Goal: Information Seeking & Learning: Learn about a topic

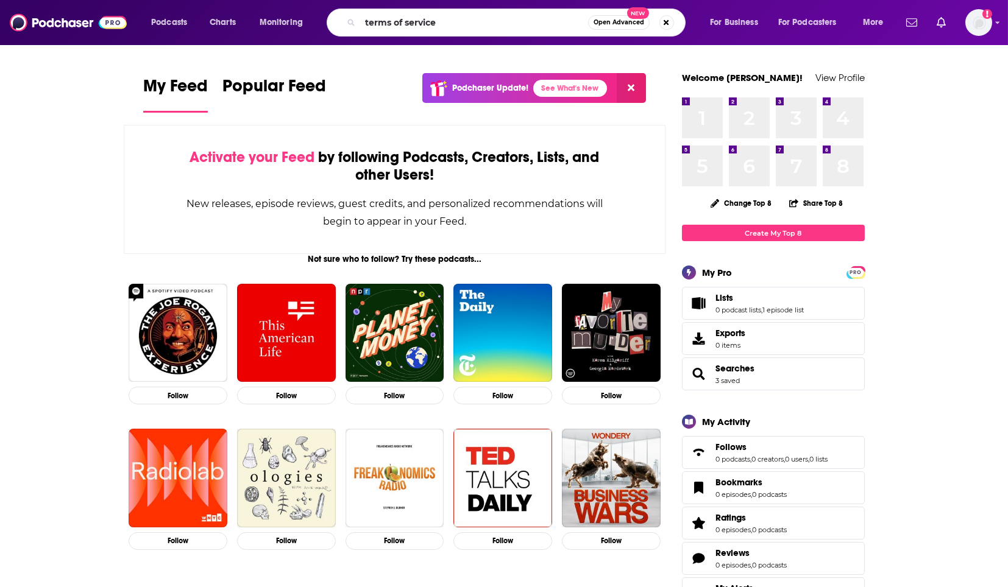
type input "terms of service"
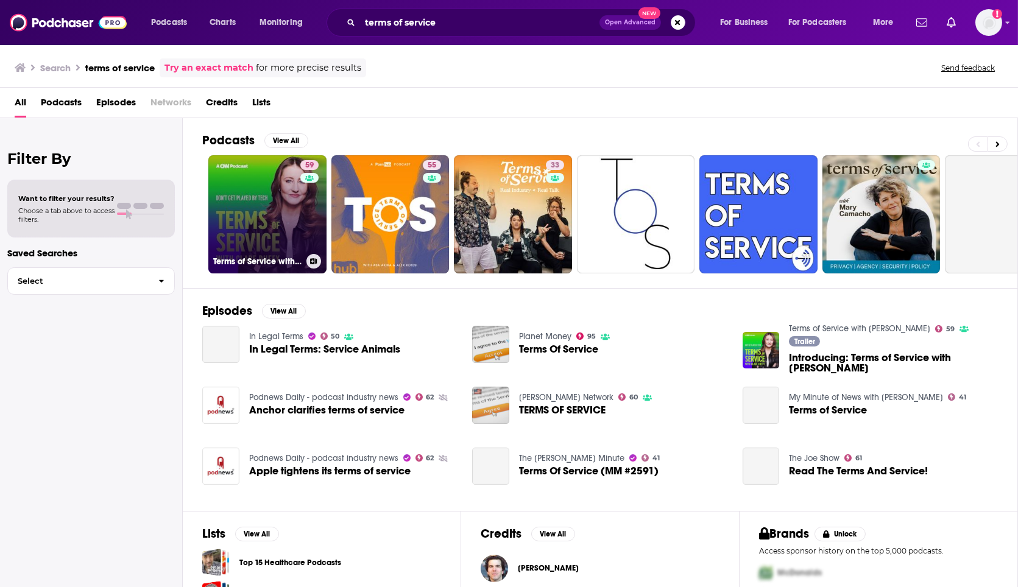
click at [259, 204] on link "59 Terms of Service with [PERSON_NAME]" at bounding box center [267, 214] width 118 height 118
